Goal: Ask a question

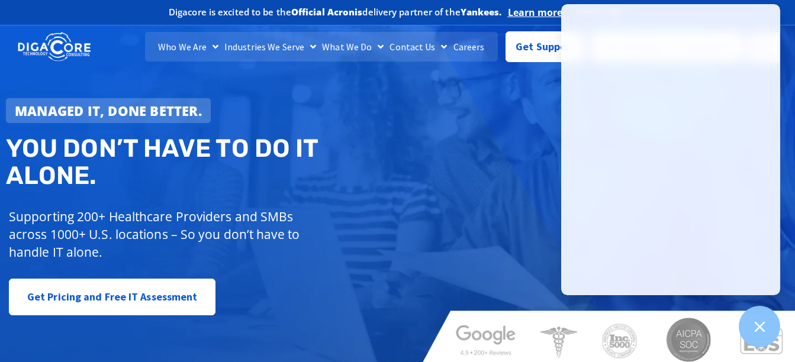
click at [505, 92] on div "Managed IT, done better. You don’t have to do IT alone. Supporting 200+ Healthc…" at bounding box center [397, 193] width 795 height 352
click at [524, 44] on span "Get Support" at bounding box center [545, 42] width 59 height 24
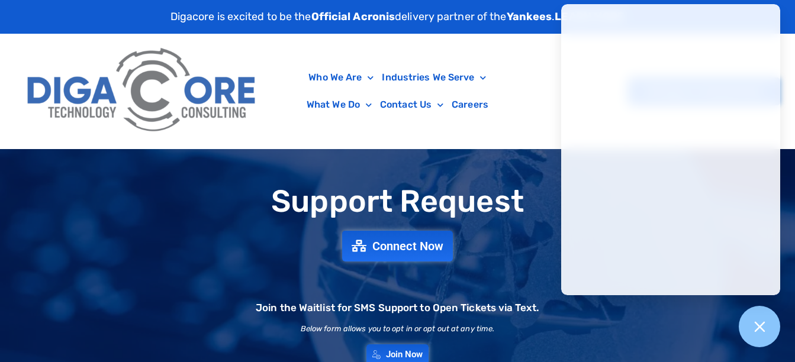
click at [487, 280] on div "Join the Waitlist for SMS Support to Open Tickets via Text." at bounding box center [398, 294] width 284 height 40
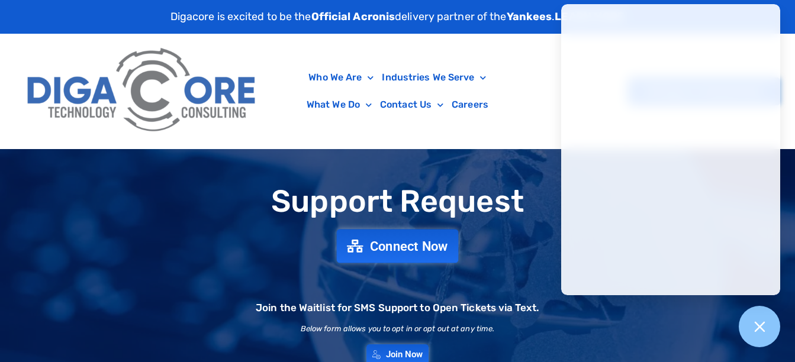
click at [393, 247] on span "Connect Now" at bounding box center [409, 246] width 78 height 13
